Goal: Complete application form: Complete application form

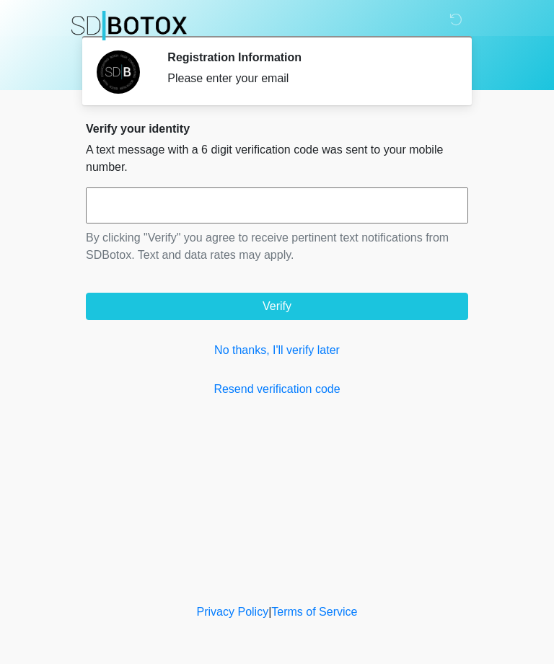
click at [296, 201] on input "text" at bounding box center [277, 206] width 382 height 36
type input "******"
click at [406, 310] on button "Verify" at bounding box center [277, 306] width 382 height 27
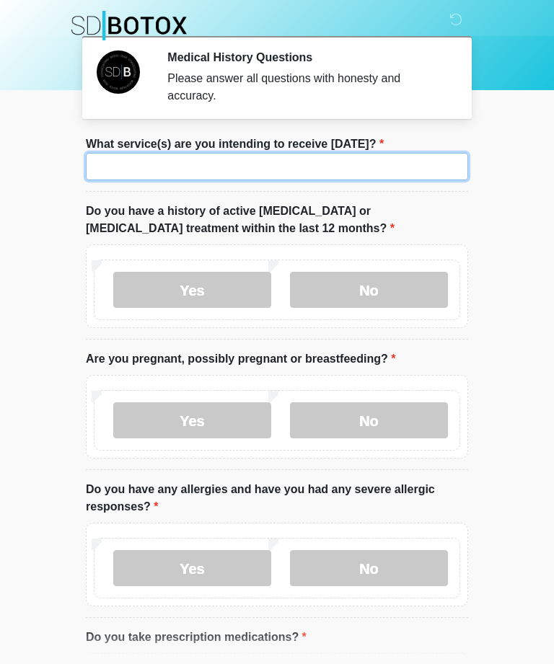
click at [414, 167] on input "What service(s) are you intending to receive [DATE]?" at bounding box center [277, 166] width 382 height 27
type input "*****"
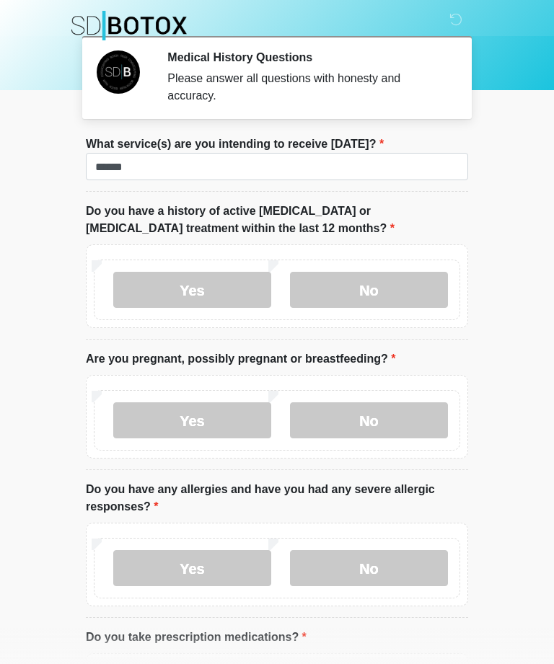
click at [400, 281] on label "No" at bounding box center [369, 290] width 158 height 36
click at [385, 435] on label "No" at bounding box center [369, 421] width 158 height 36
click at [395, 572] on label "No" at bounding box center [369, 568] width 158 height 36
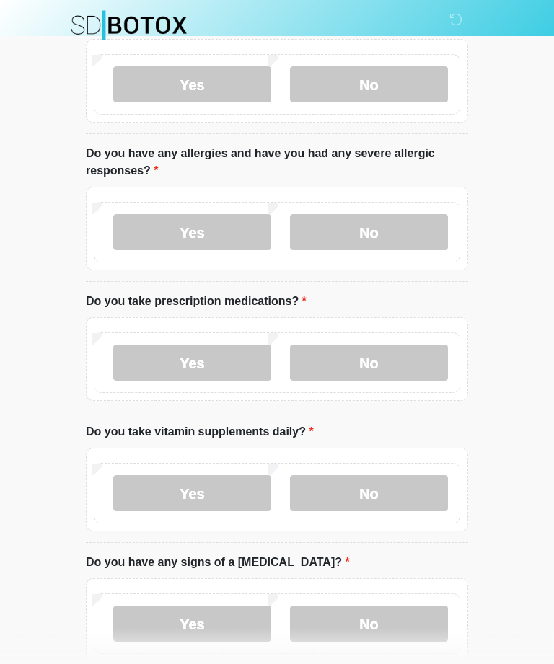
scroll to position [335, 0]
click at [400, 361] on label "No" at bounding box center [369, 364] width 158 height 36
click at [392, 499] on label "No" at bounding box center [369, 494] width 158 height 36
click at [387, 619] on label "No" at bounding box center [369, 625] width 158 height 36
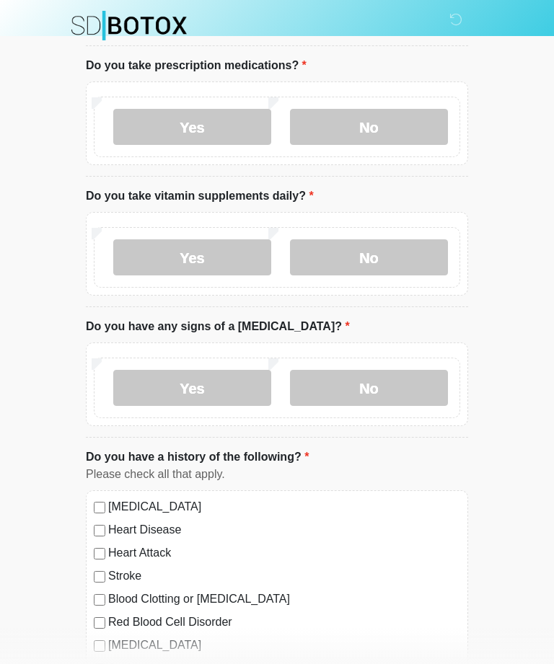
scroll to position [569, 0]
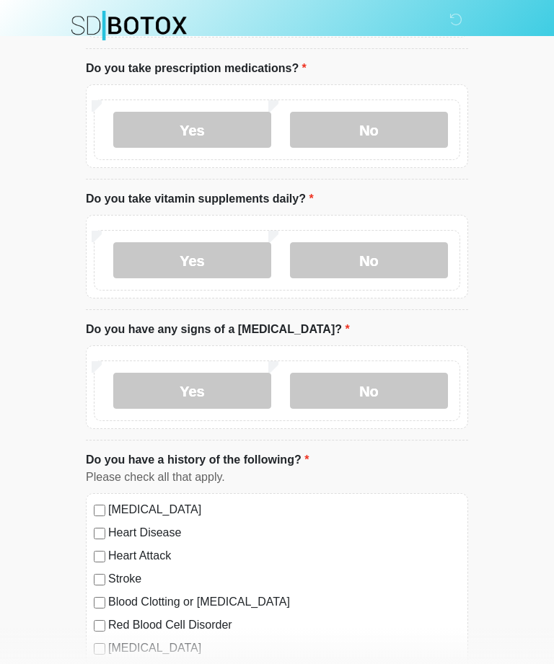
click at [218, 276] on label "Yes" at bounding box center [192, 260] width 158 height 36
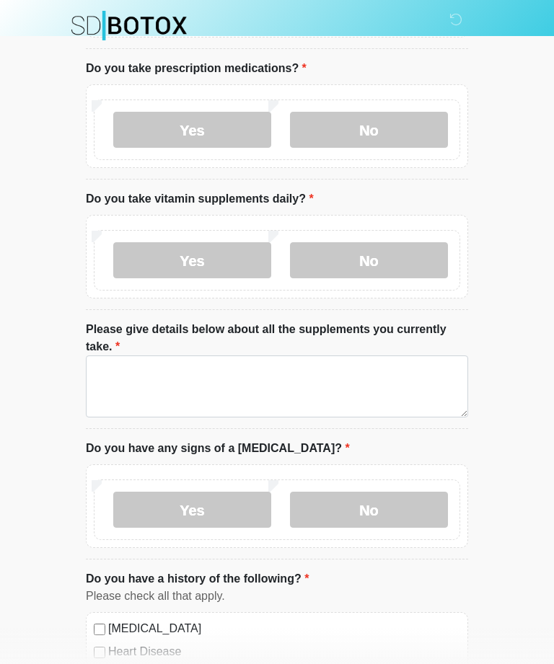
click at [390, 252] on label "No" at bounding box center [369, 260] width 158 height 36
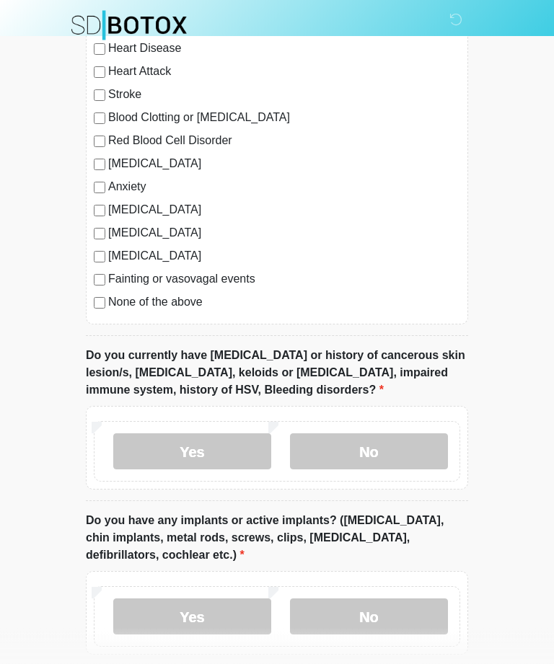
scroll to position [1057, 0]
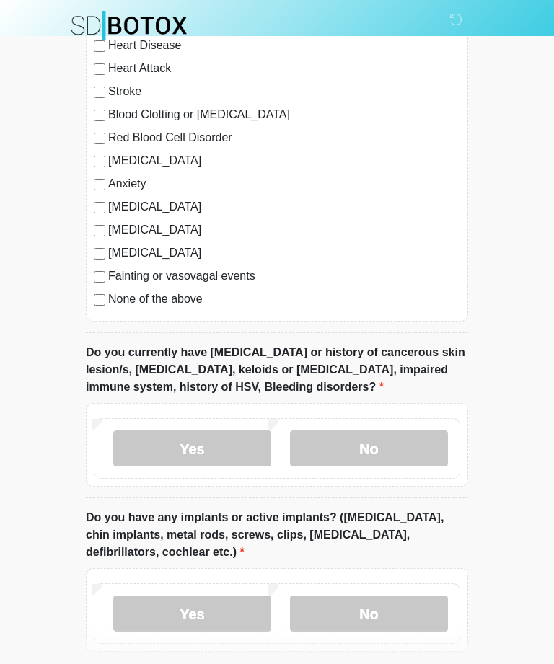
click at [408, 449] on label "No" at bounding box center [369, 449] width 158 height 36
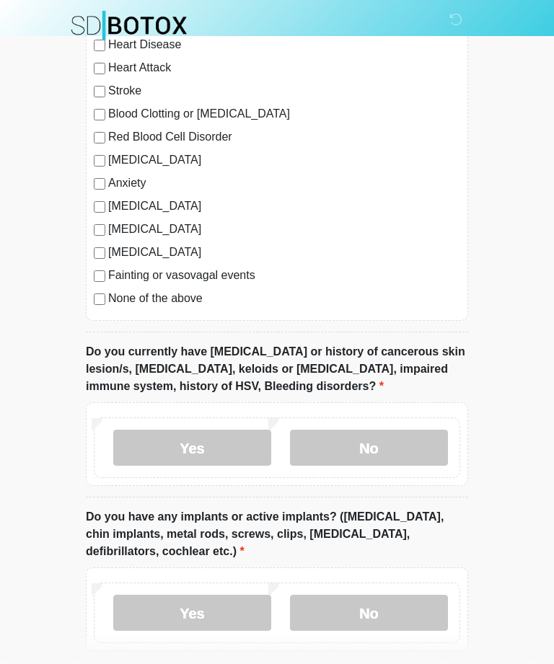
click at [405, 607] on label "No" at bounding box center [369, 613] width 158 height 36
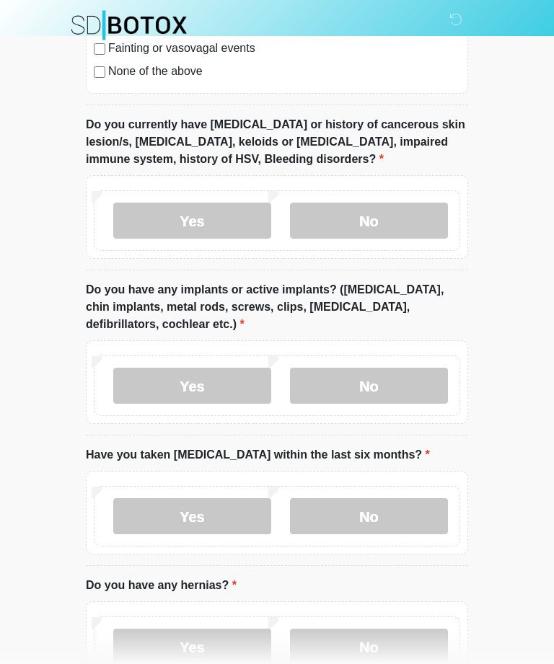
scroll to position [1285, 0]
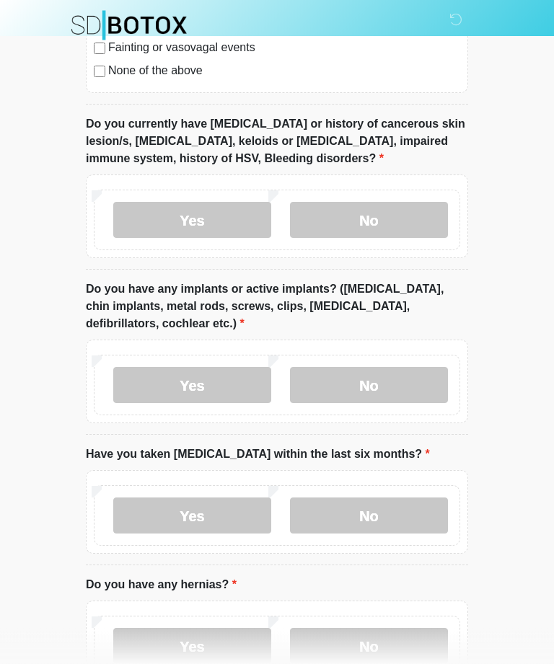
click at [397, 522] on label "No" at bounding box center [369, 517] width 158 height 36
click at [369, 659] on label "No" at bounding box center [369, 646] width 158 height 36
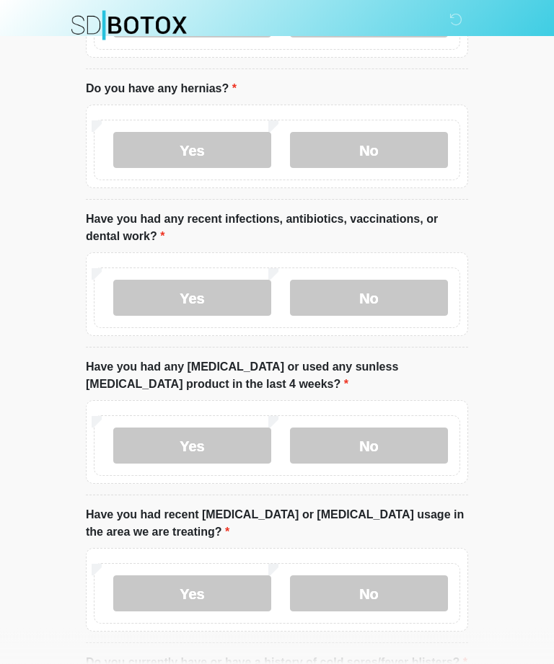
scroll to position [1782, 0]
click at [386, 285] on label "No" at bounding box center [369, 298] width 158 height 36
click at [392, 449] on label "No" at bounding box center [369, 446] width 158 height 36
click at [376, 589] on label "No" at bounding box center [369, 594] width 158 height 36
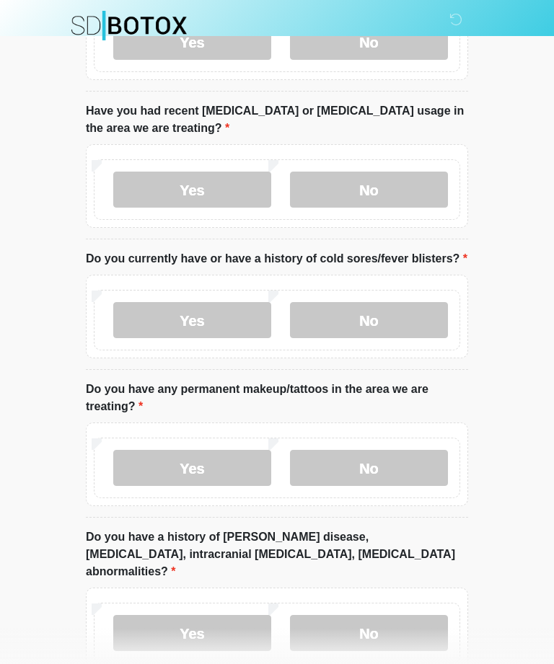
scroll to position [2188, 0]
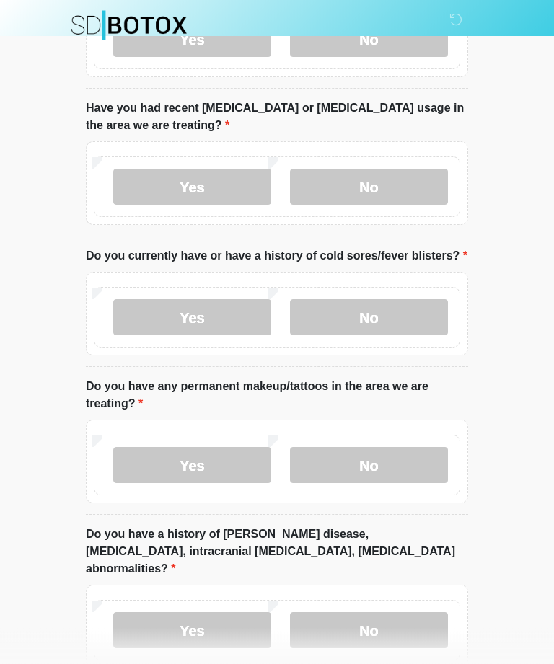
click at [356, 317] on label "No" at bounding box center [369, 318] width 158 height 36
click at [385, 465] on label "No" at bounding box center [369, 465] width 158 height 36
click at [390, 613] on label "No" at bounding box center [369, 631] width 158 height 36
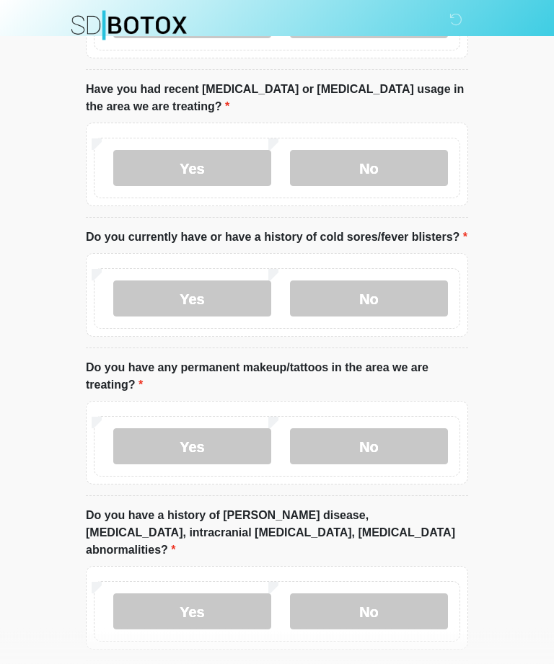
scroll to position [2252, 0]
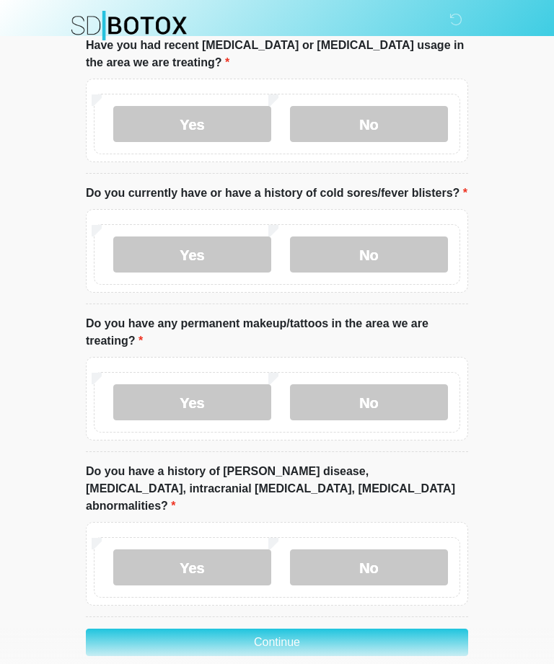
click at [444, 629] on button "Continue" at bounding box center [277, 642] width 382 height 27
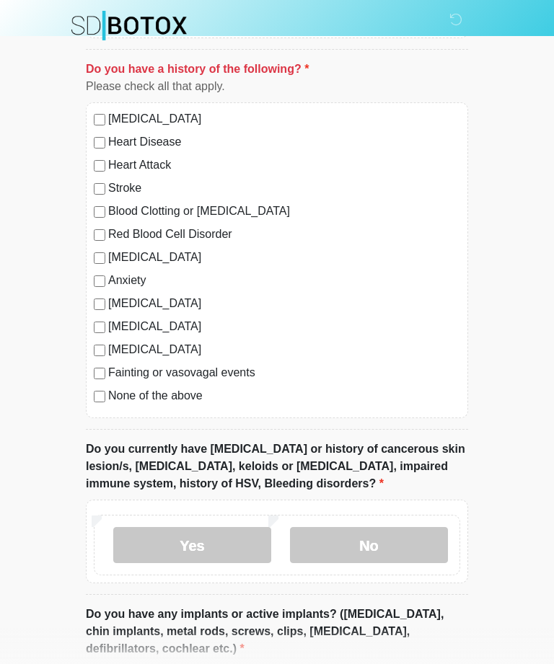
click at [192, 426] on li "Do you have a history of the following? Do you have a history of the following?…" at bounding box center [277, 245] width 382 height 369
click at [192, 425] on li "Do you have a history of the following? Do you have a history of the following?…" at bounding box center [277, 245] width 382 height 369
click at [158, 401] on label "None of the above" at bounding box center [284, 395] width 352 height 17
click at [165, 408] on div "[MEDICAL_DATA] Heart Disease Heart Attack Stroke Blood Clotting or [MEDICAL_DAT…" at bounding box center [277, 260] width 382 height 316
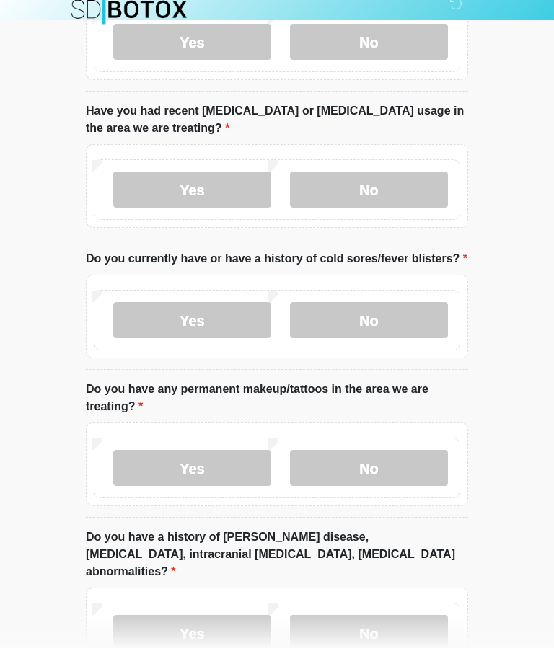
scroll to position [2252, 0]
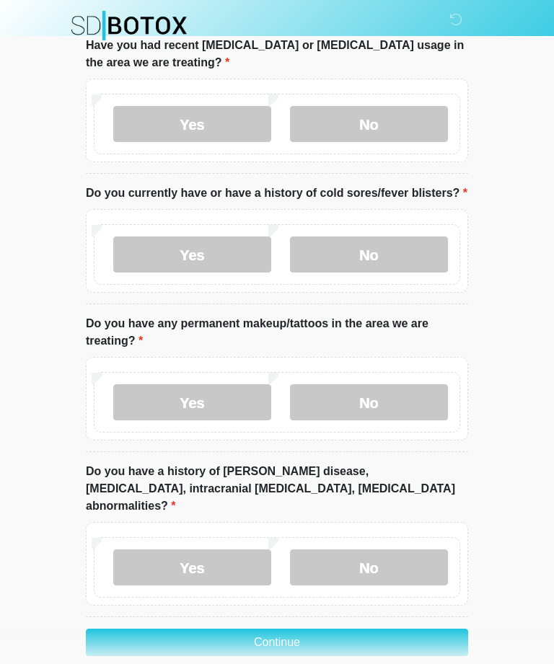
click at [437, 629] on button "Continue" at bounding box center [277, 642] width 382 height 27
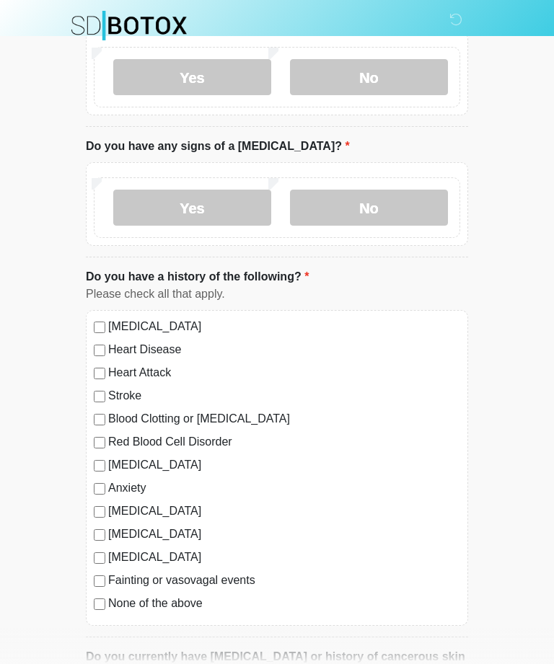
scroll to position [0, 0]
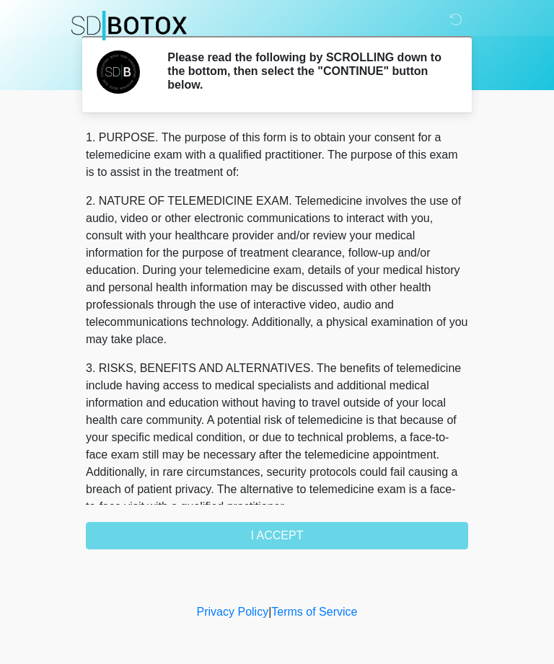
click at [364, 529] on div "1. PURPOSE. The purpose of this form is to obtain your consent for a telemedici…" at bounding box center [277, 339] width 382 height 421
click at [302, 535] on div "1. PURPOSE. The purpose of this form is to obtain your consent for a telemedici…" at bounding box center [277, 339] width 382 height 421
click at [292, 542] on div "1. PURPOSE. The purpose of this form is to obtain your consent for a telemedici…" at bounding box center [277, 339] width 382 height 421
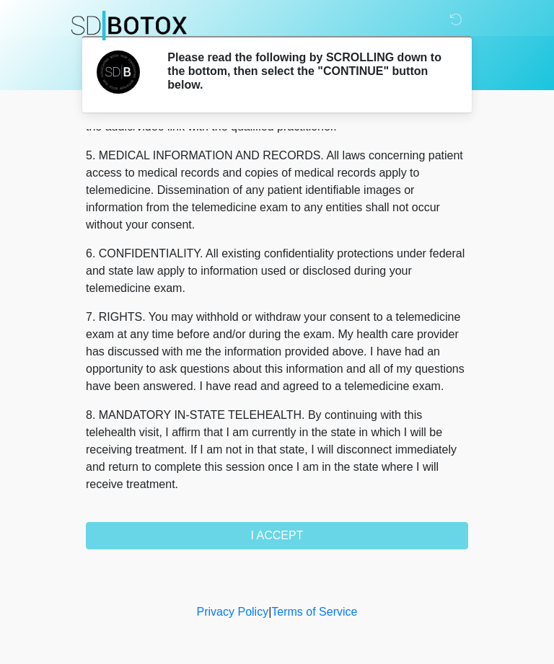
scroll to position [461, 0]
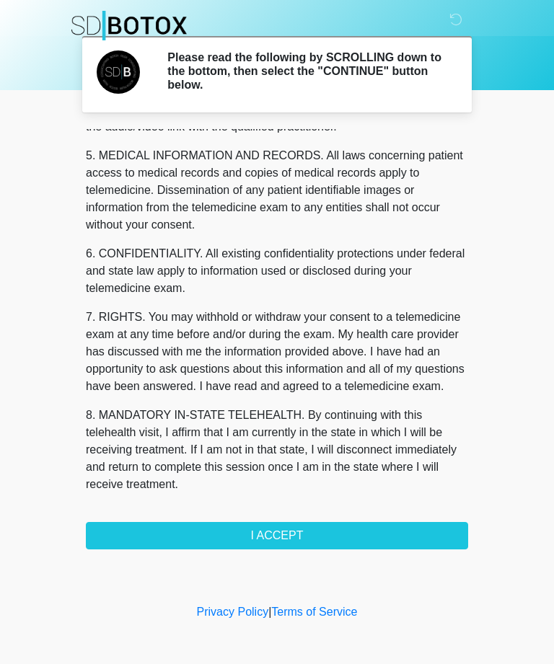
click at [325, 527] on button "I ACCEPT" at bounding box center [277, 535] width 382 height 27
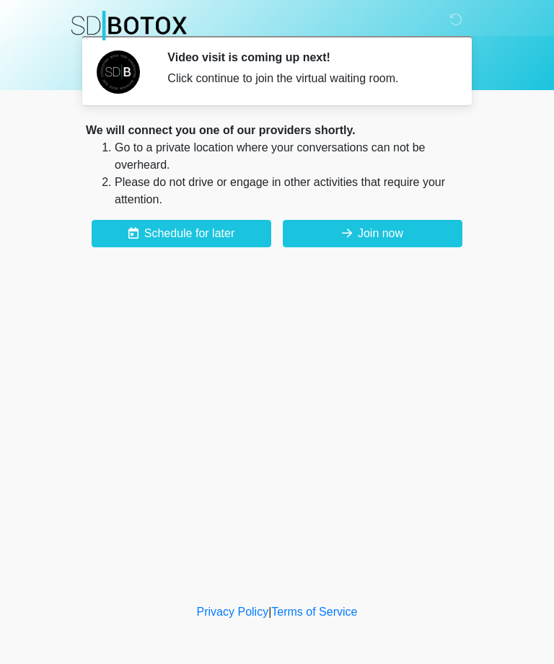
click at [381, 227] on button "Join now" at bounding box center [373, 233] width 180 height 27
